Goal: Task Accomplishment & Management: Use online tool/utility

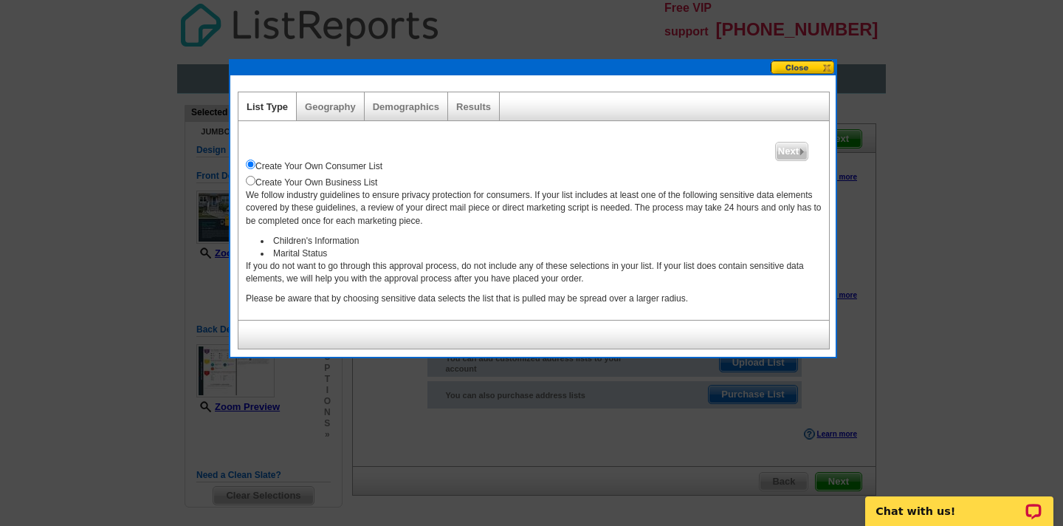
click at [800, 69] on button at bounding box center [803, 68] width 65 height 14
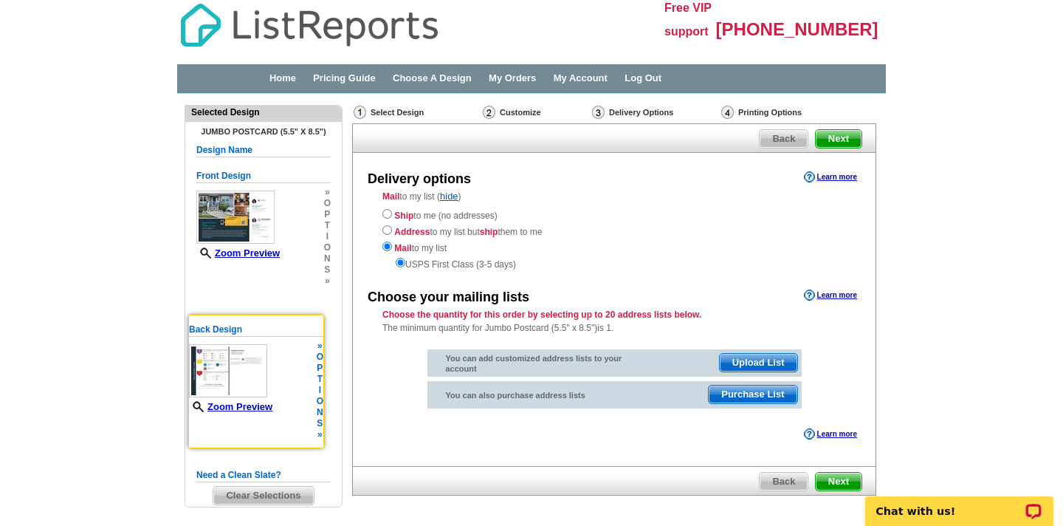
click at [226, 363] on img at bounding box center [228, 370] width 78 height 53
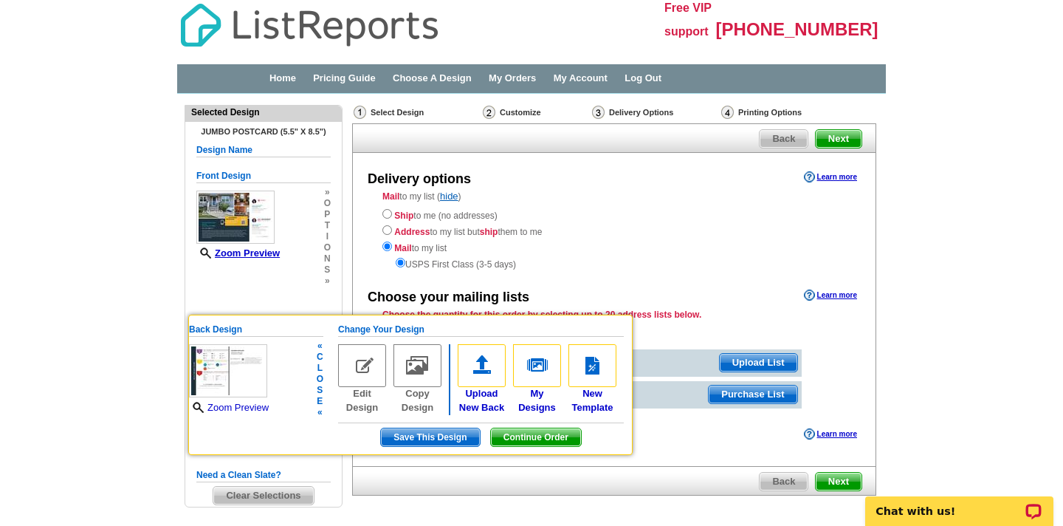
click at [233, 406] on link "Zoom Preview" at bounding box center [229, 407] width 80 height 11
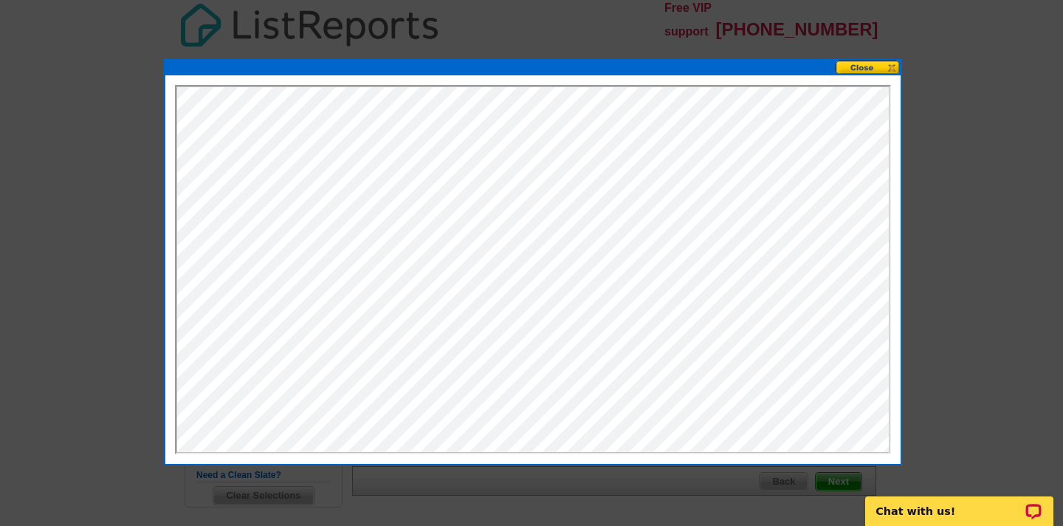
click at [856, 64] on button at bounding box center [868, 68] width 65 height 14
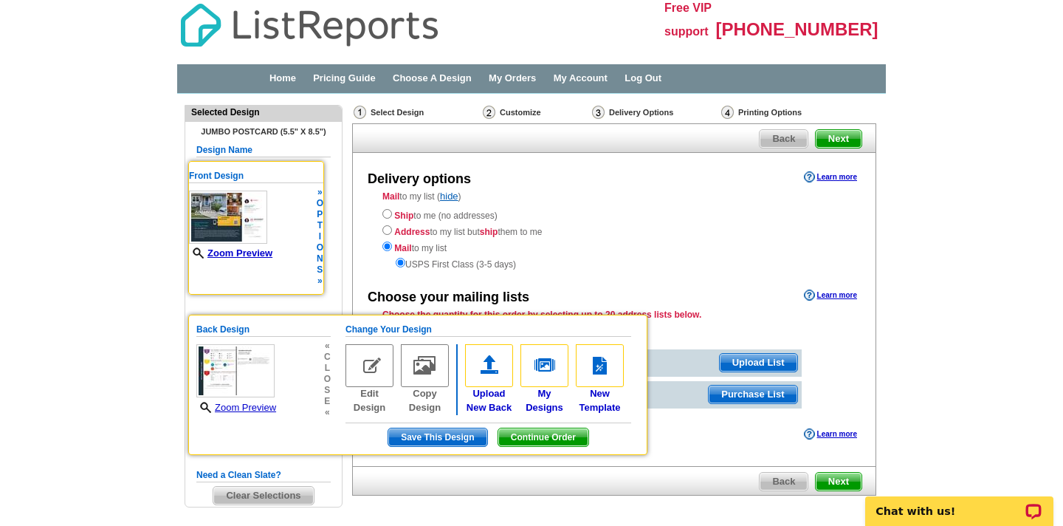
click at [247, 207] on img at bounding box center [228, 217] width 78 height 53
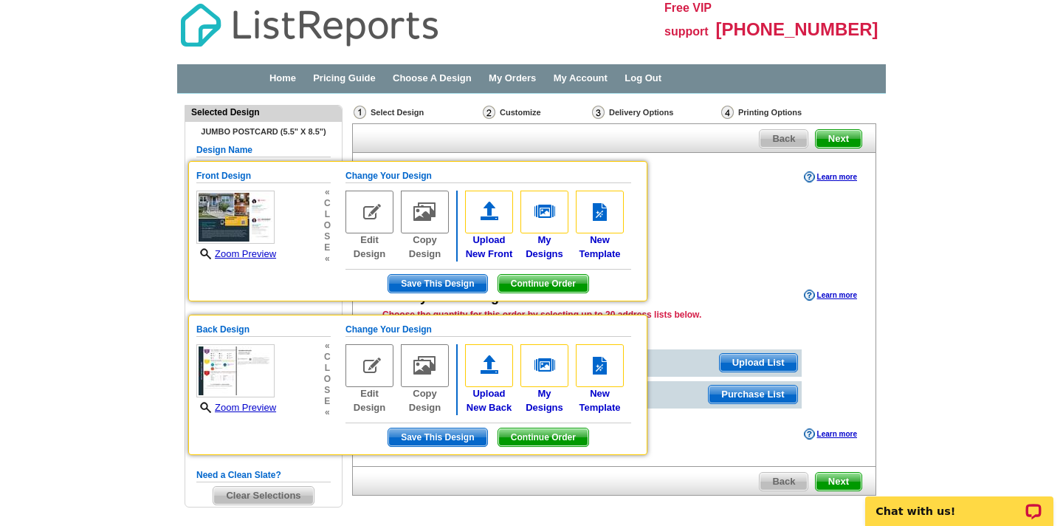
click at [982, 240] on main "Need Help? call 800-260-5887, chat with support, or have our designers make som…" at bounding box center [531, 332] width 1063 height 476
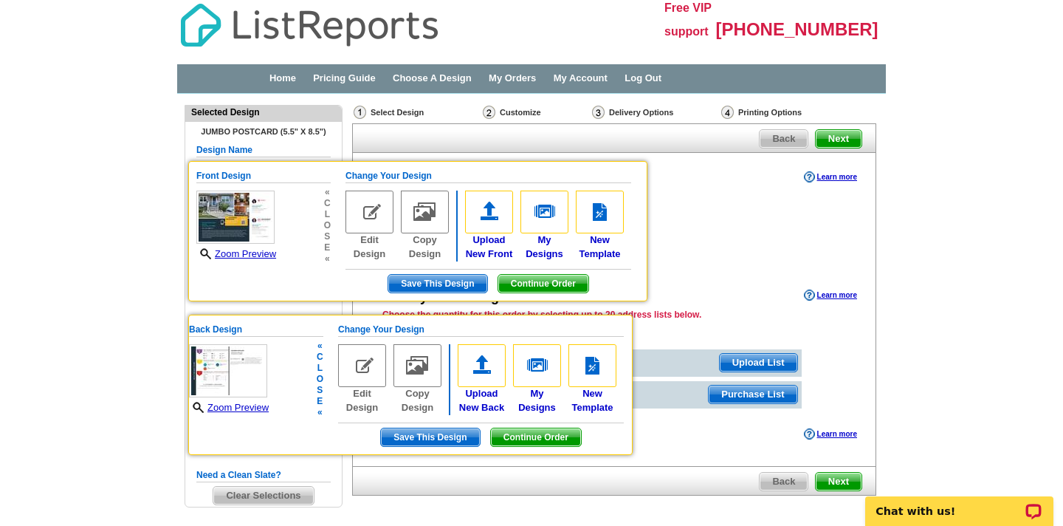
click at [364, 369] on img at bounding box center [362, 365] width 48 height 43
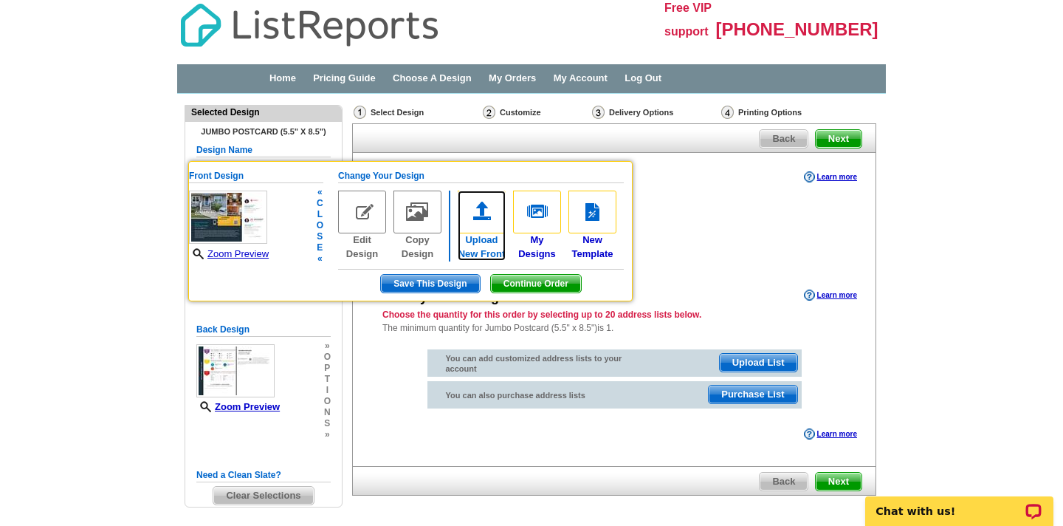
click at [483, 242] on link "Upload New Front" at bounding box center [482, 226] width 48 height 70
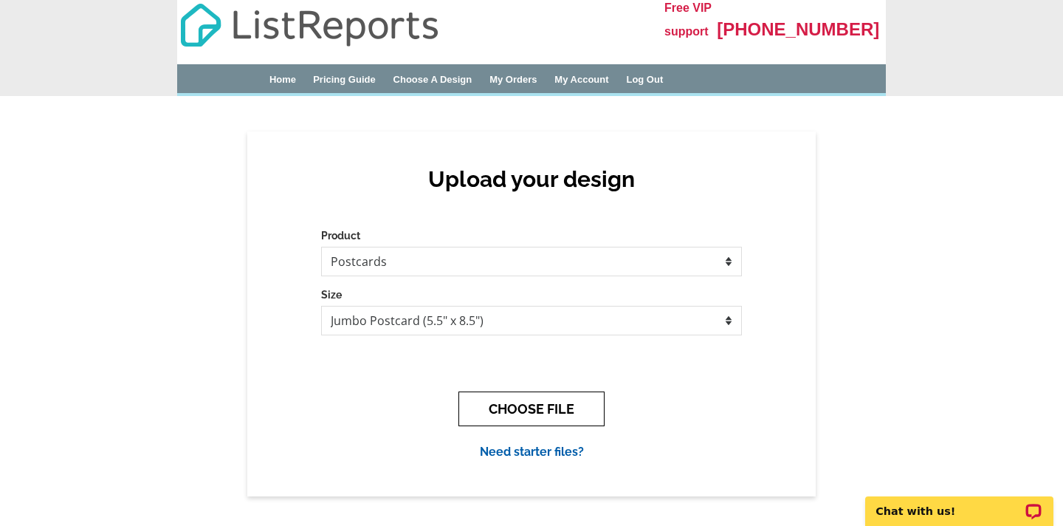
click at [524, 399] on button "CHOOSE FILE" at bounding box center [532, 408] width 146 height 35
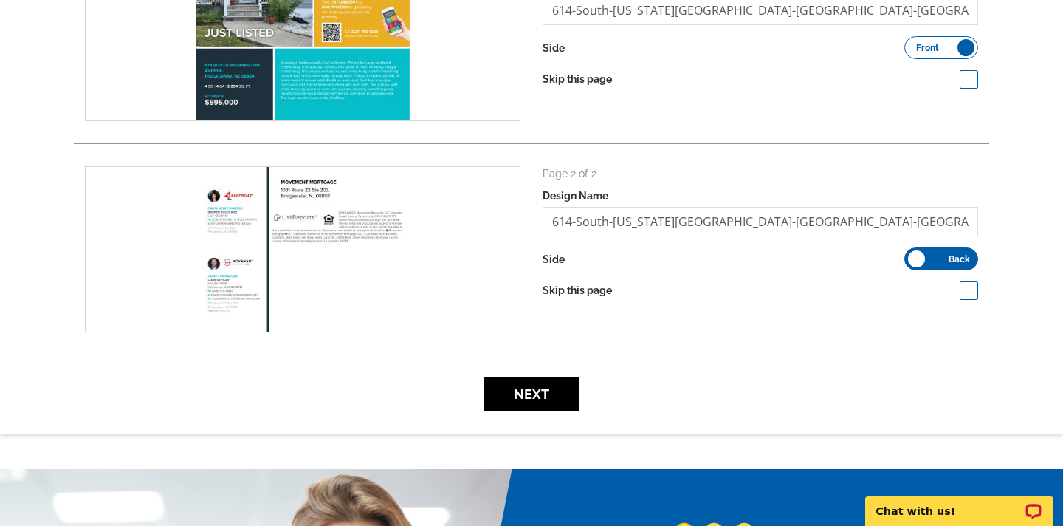
scroll to position [302, 0]
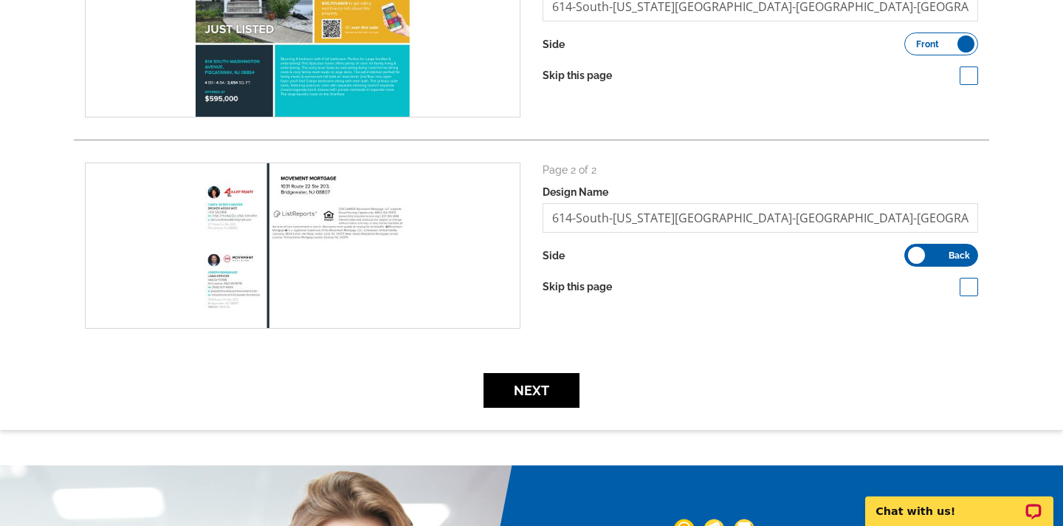
click at [949, 267] on div "Page 2 of 2 Design Name 614-South-Washington-Avenue-Piscataway-NJ-08854-pdf_pos…" at bounding box center [761, 227] width 436 height 131
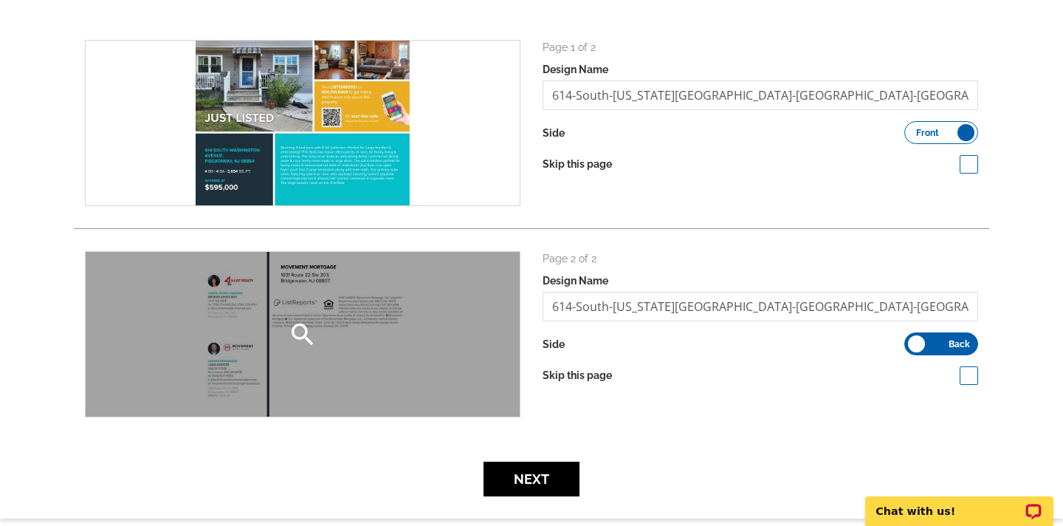
scroll to position [217, 0]
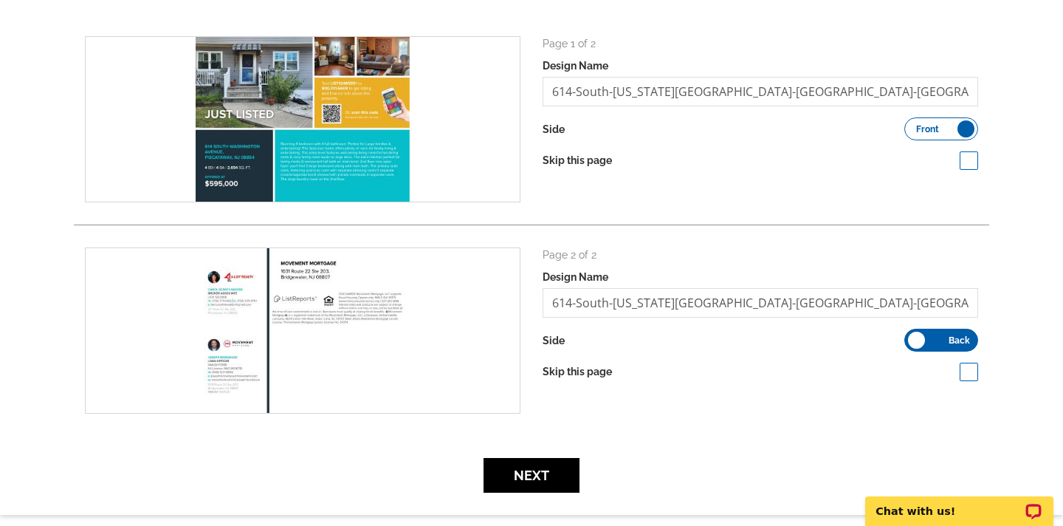
drag, startPoint x: 390, startPoint y: 301, endPoint x: 628, endPoint y: 0, distance: 383.8
click at [0, 0] on div "Review your upload search Page 1 of 2 Design Name 614-South-Washington-Avenue-P…" at bounding box center [531, 214] width 1063 height 600
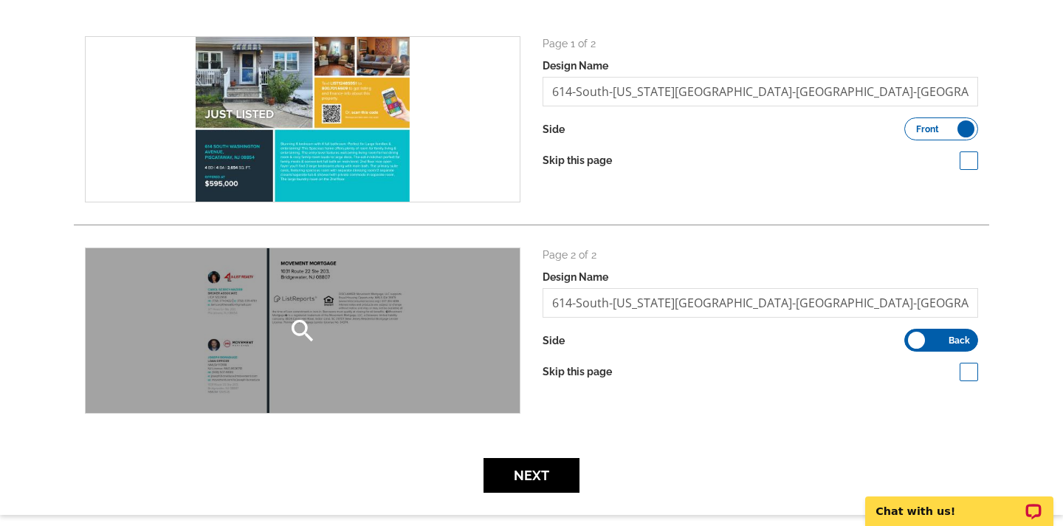
click at [313, 351] on div "search" at bounding box center [303, 330] width 434 height 165
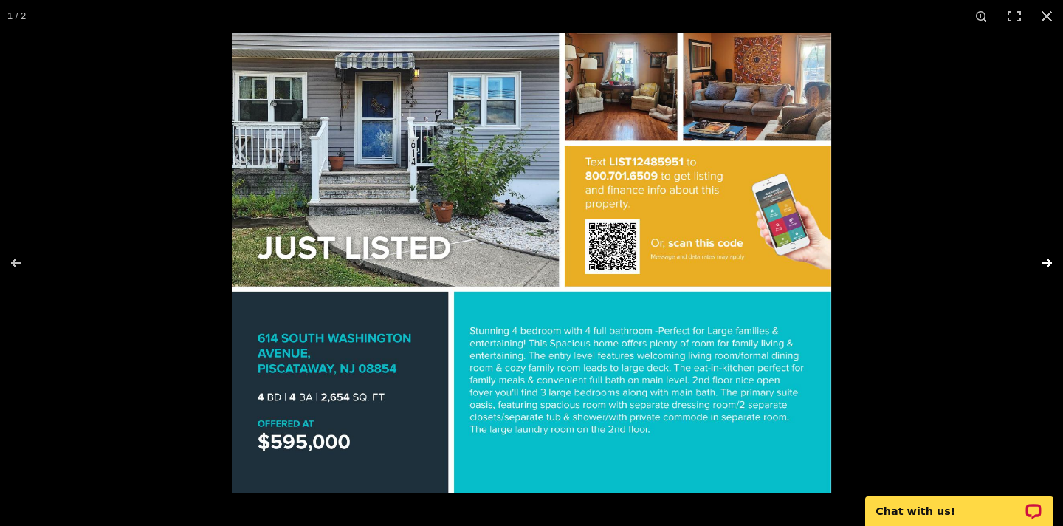
click at [1051, 261] on button at bounding box center [1038, 263] width 52 height 74
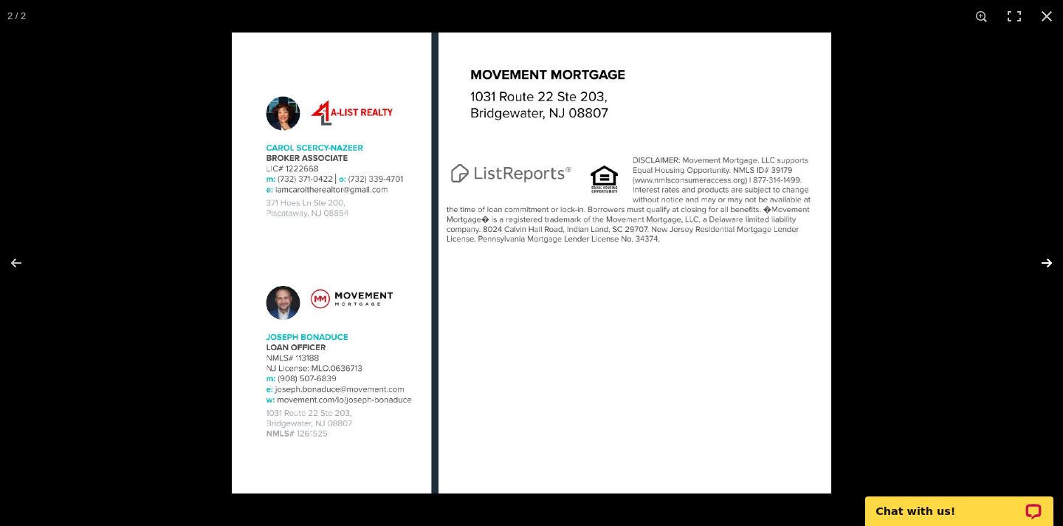
click at [1051, 261] on button at bounding box center [1038, 263] width 52 height 74
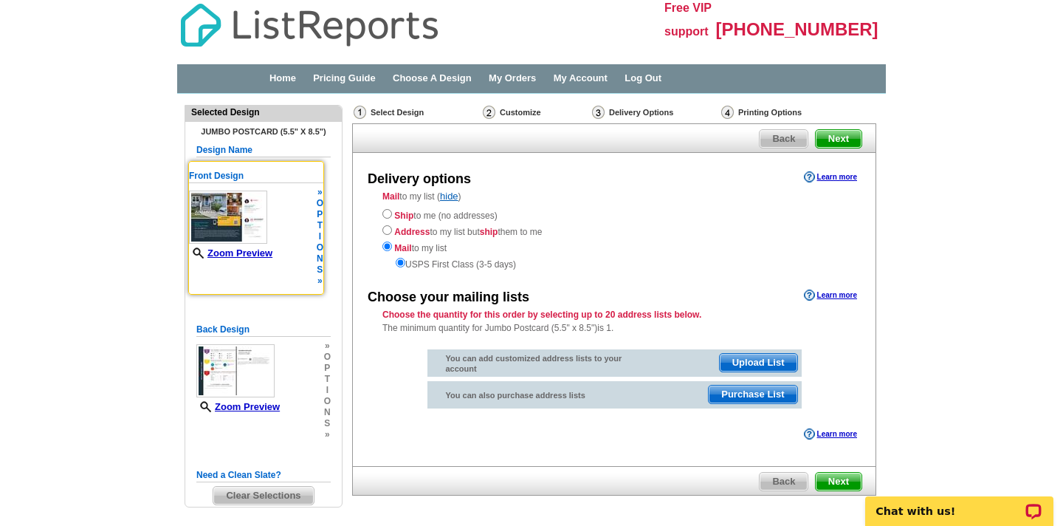
click at [253, 228] on img at bounding box center [228, 217] width 78 height 53
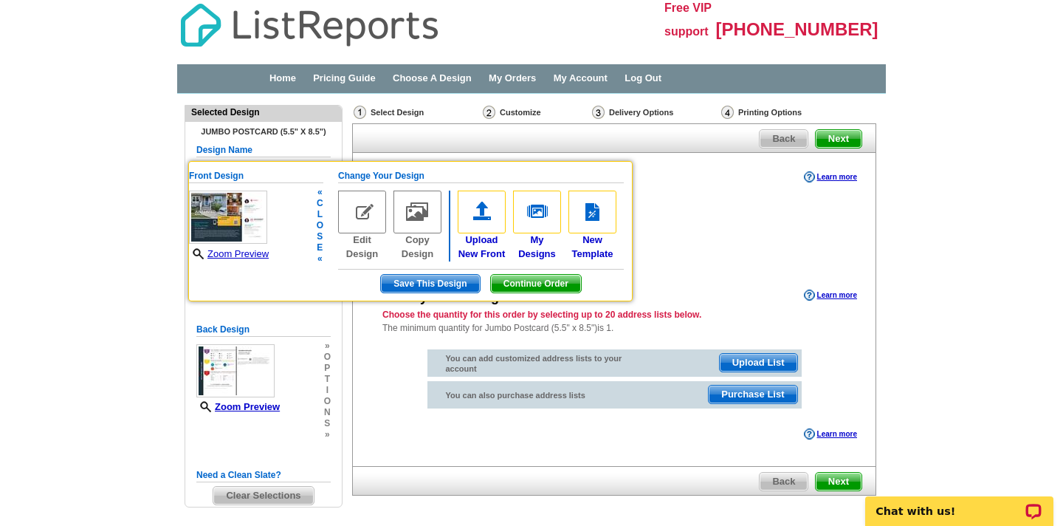
click at [363, 213] on img at bounding box center [362, 212] width 48 height 43
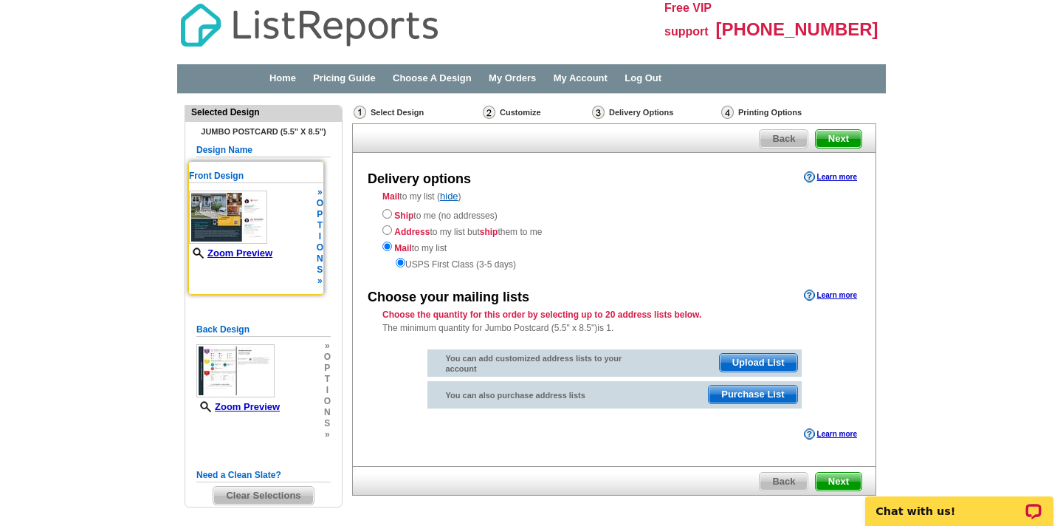
click at [250, 232] on img at bounding box center [228, 217] width 78 height 53
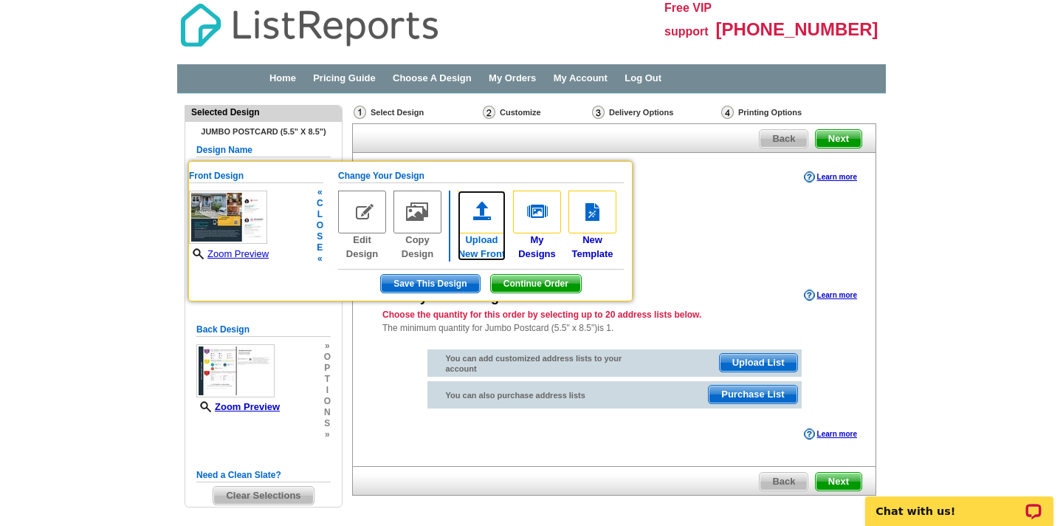
click at [483, 241] on link "Upload New Front" at bounding box center [482, 226] width 48 height 70
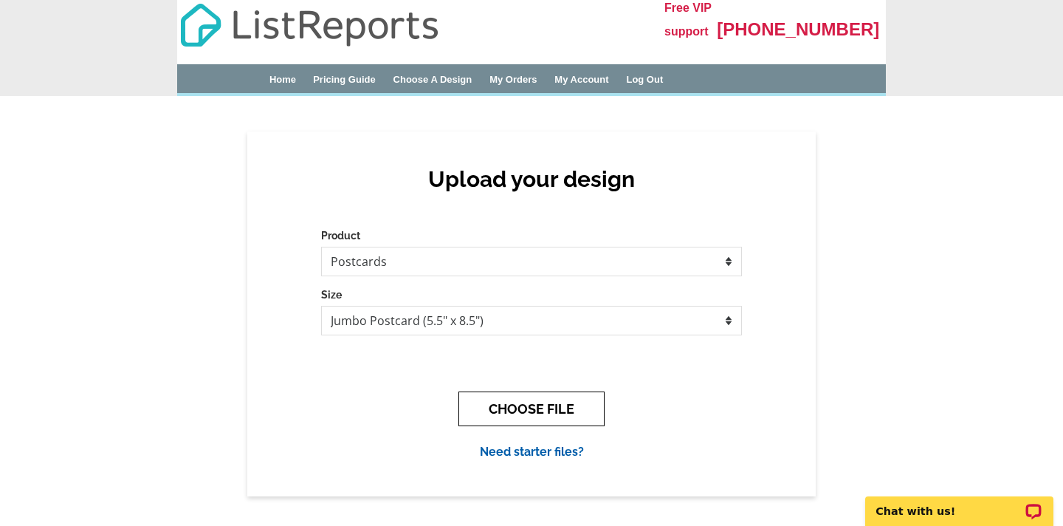
click at [534, 402] on button "CHOOSE FILE" at bounding box center [532, 408] width 146 height 35
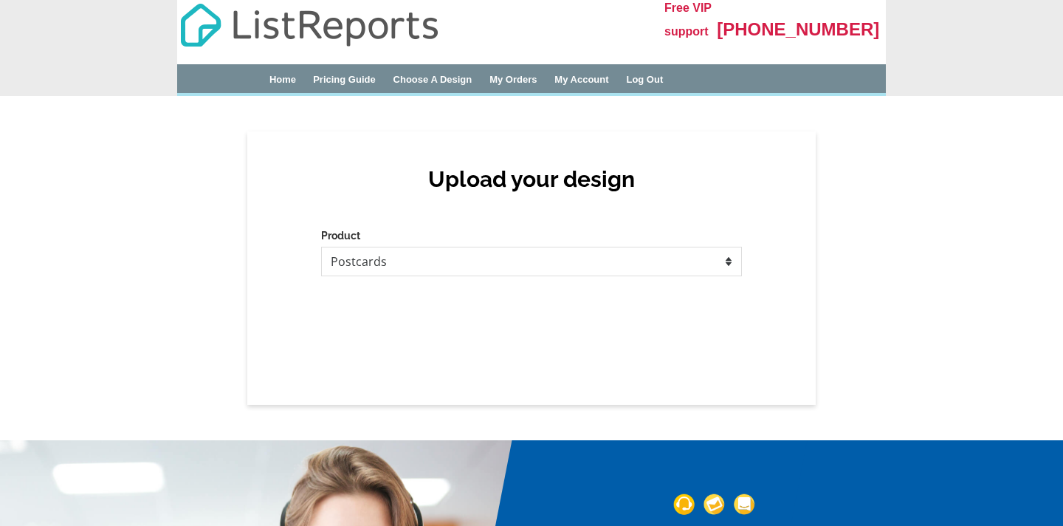
click at [377, 332] on div "Upload your design Product Please select the type of file... Postcards Business…" at bounding box center [531, 267] width 569 height 273
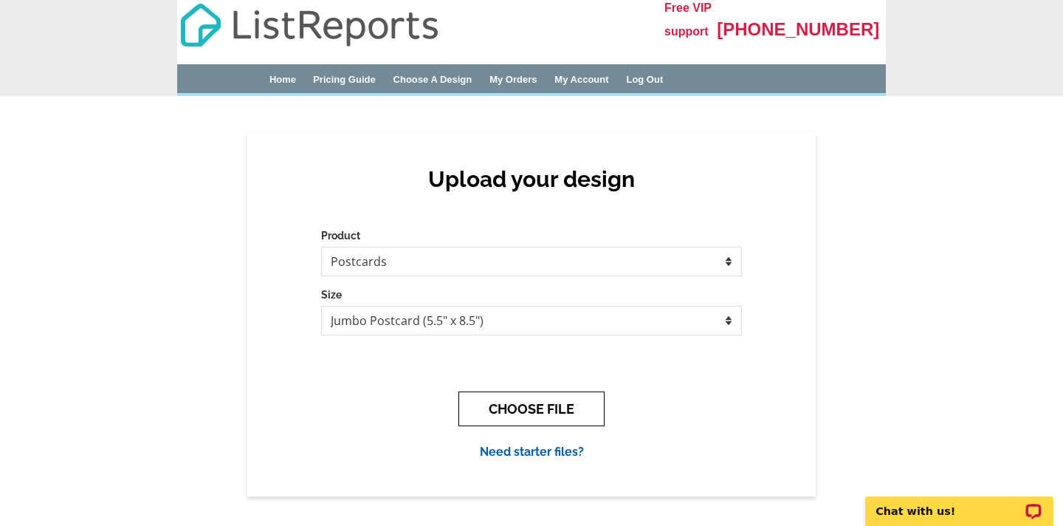
click at [504, 402] on button "CHOOSE FILE" at bounding box center [532, 408] width 146 height 35
